Goal: Transaction & Acquisition: Purchase product/service

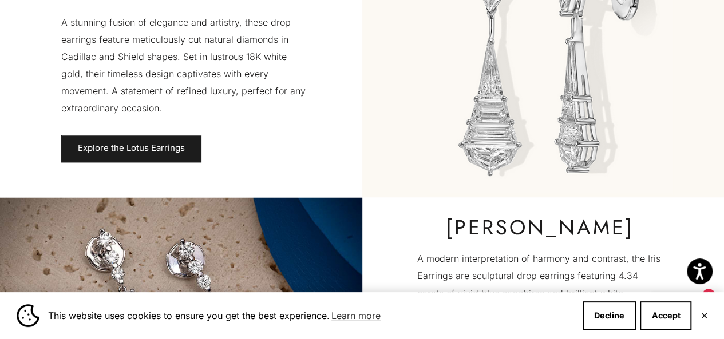
scroll to position [801, 0]
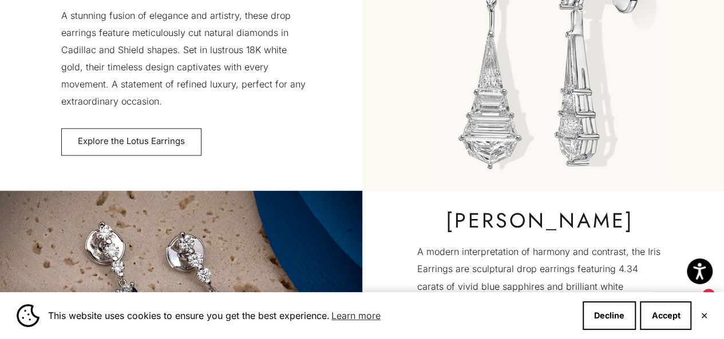
click at [96, 142] on link "Explore the Lotus Earrings" at bounding box center [131, 141] width 140 height 27
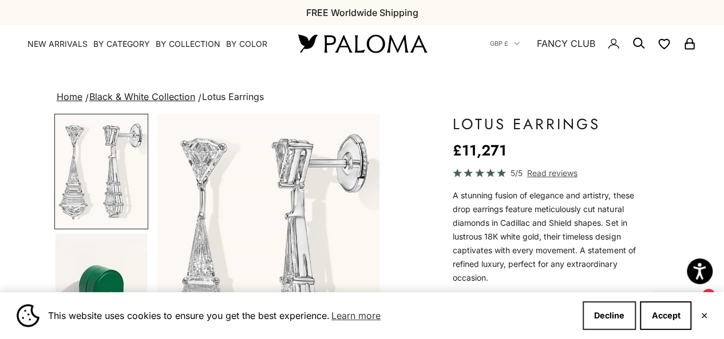
click at [602, 322] on button "Decline" at bounding box center [608, 316] width 53 height 29
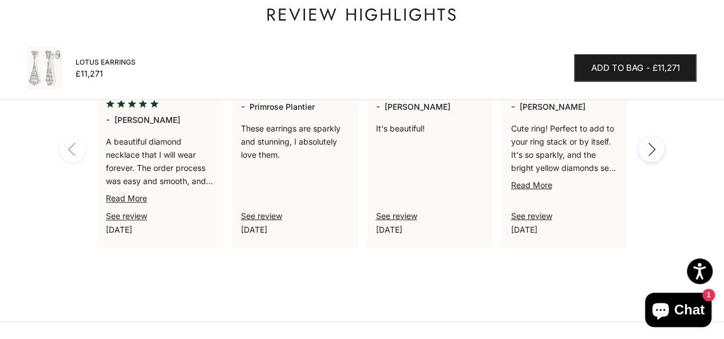
scroll to position [809, 0]
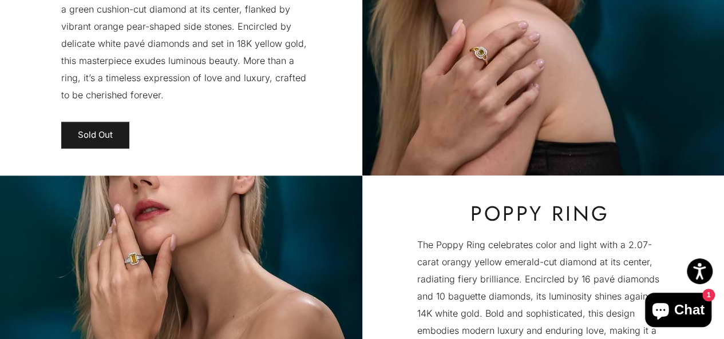
scroll to position [2473, 0]
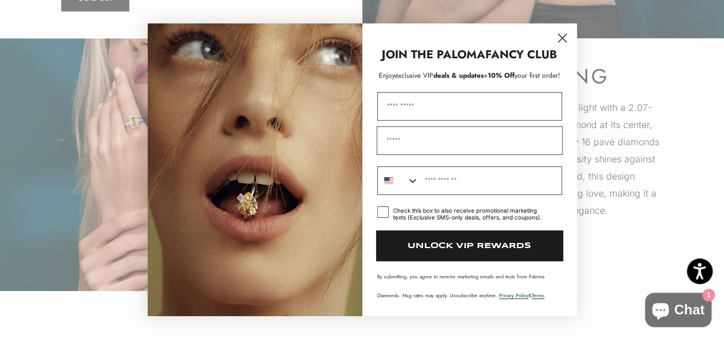
click at [564, 39] on circle "Close dialog" at bounding box center [561, 37] width 19 height 19
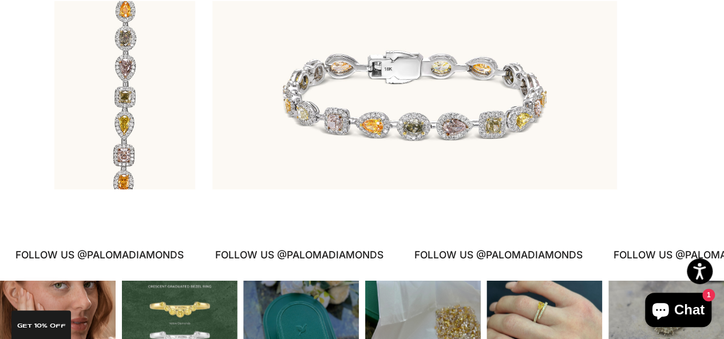
scroll to position [3298, 0]
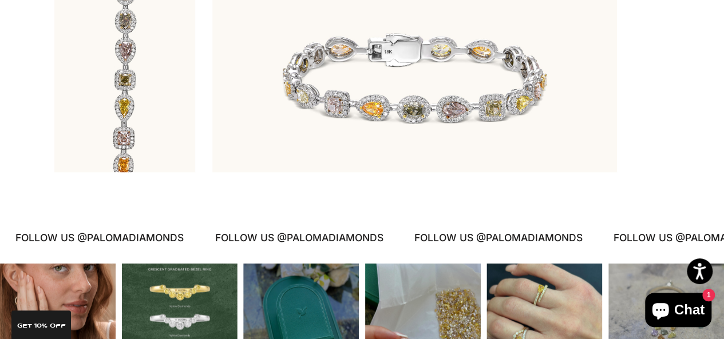
click at [431, 112] on img at bounding box center [414, 78] width 404 height 189
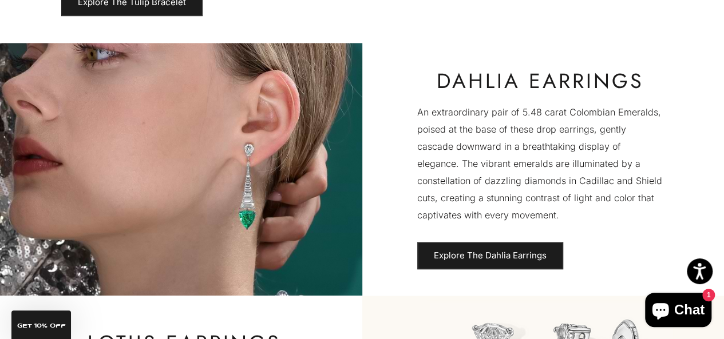
scroll to position [404, 0]
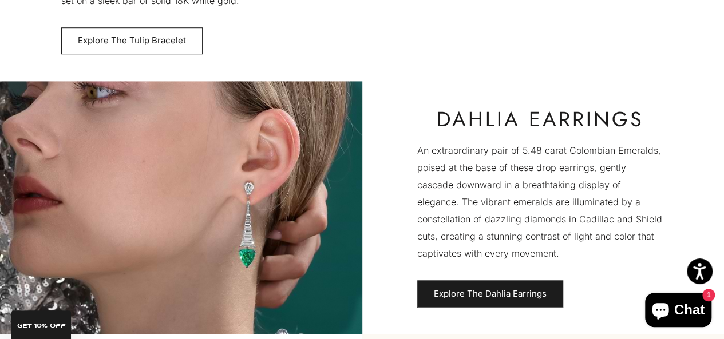
click at [151, 30] on link "Explore The Tulip Bracelet" at bounding box center [131, 40] width 141 height 27
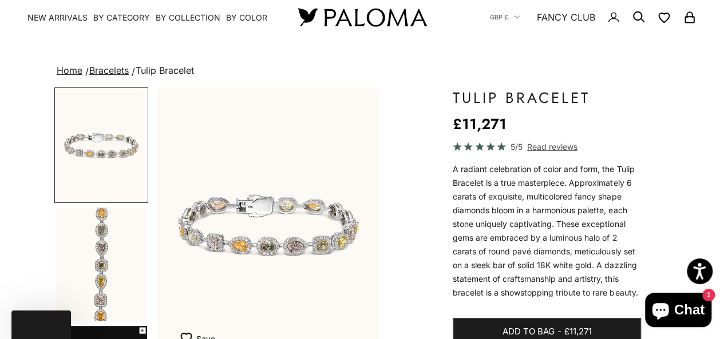
scroll to position [69, 0]
